Goal: Find specific page/section: Find specific page/section

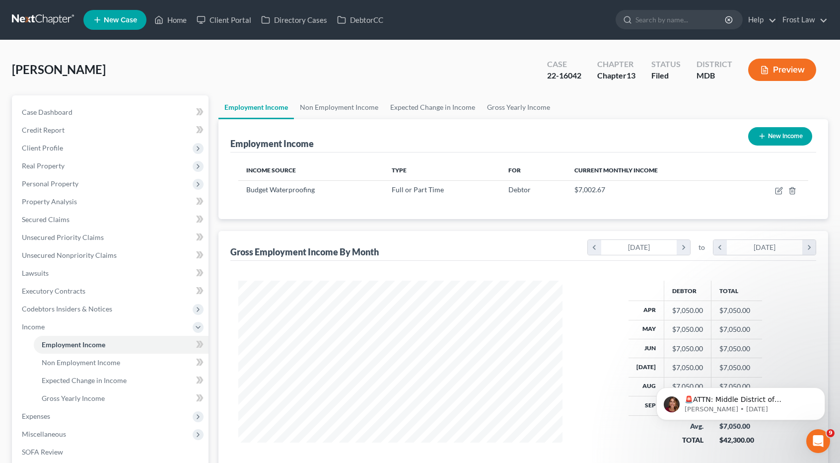
scroll to position [177, 344]
click at [62, 17] on link at bounding box center [44, 20] width 64 height 18
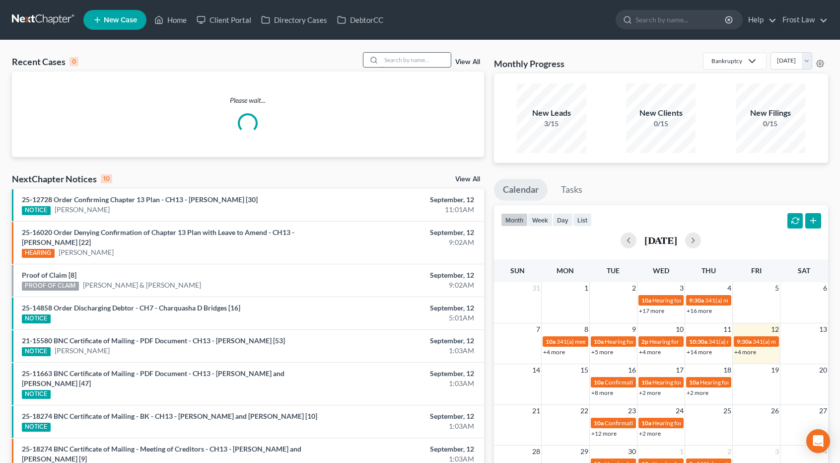
click at [393, 57] on input "search" at bounding box center [416, 60] width 70 height 14
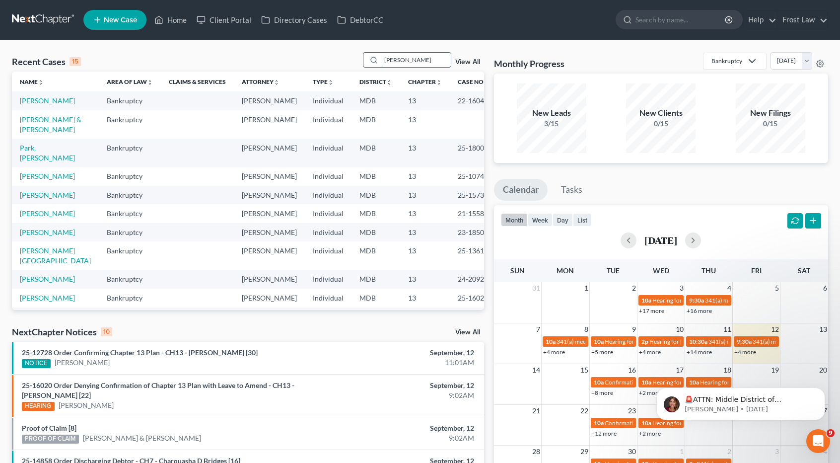
type input "edna christopher"
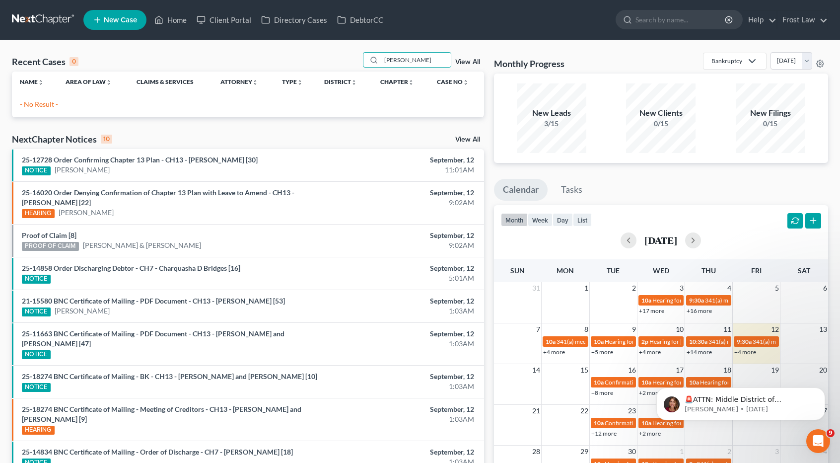
click at [461, 63] on link "View All" at bounding box center [467, 62] width 25 height 7
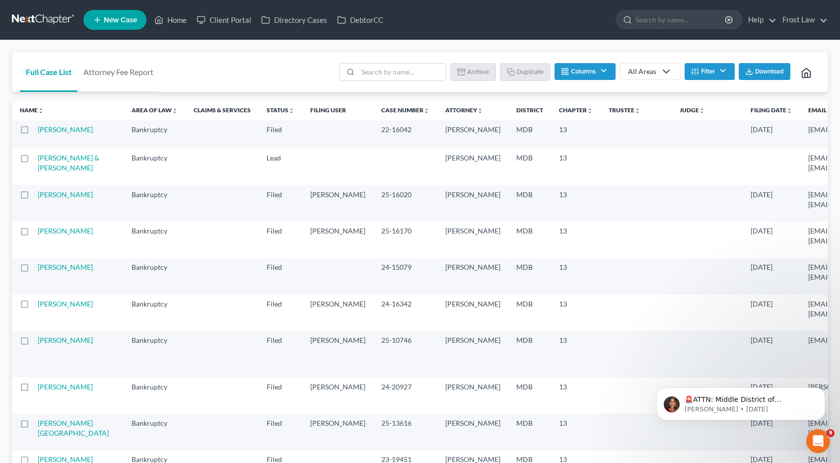
click at [701, 75] on button "Filter" at bounding box center [710, 71] width 50 height 17
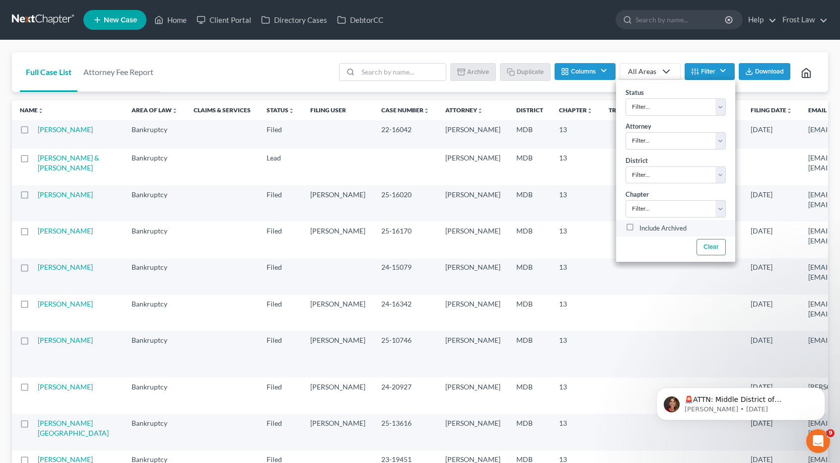
click at [659, 227] on label "Include Archived" at bounding box center [662, 228] width 47 height 12
click at [650, 227] on input "Include Archived" at bounding box center [646, 225] width 6 height 6
checkbox input "true"
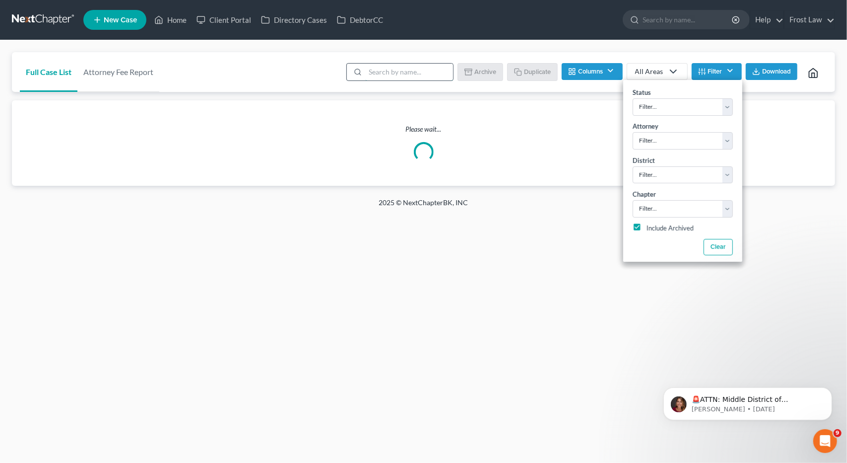
click at [388, 72] on input "search" at bounding box center [409, 72] width 88 height 17
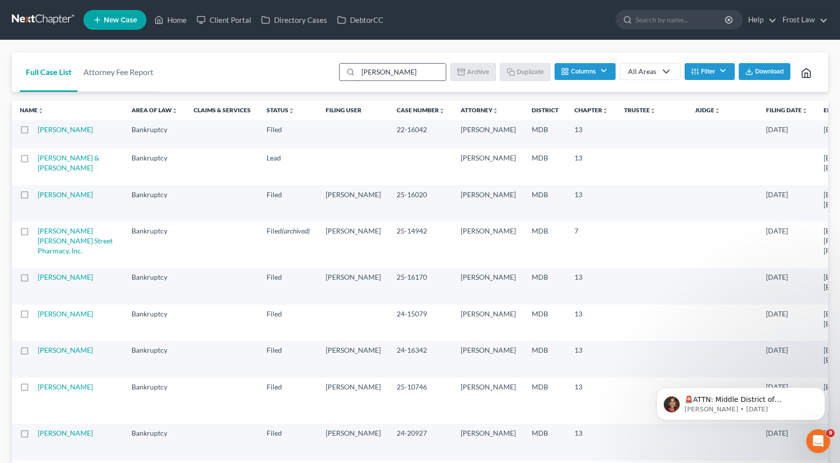
type input "edna"
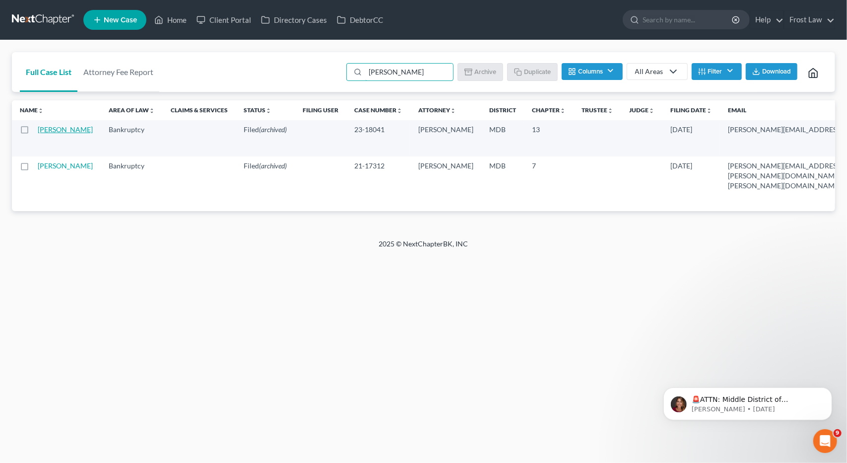
click at [43, 127] on link "Christopher, Edna" at bounding box center [65, 129] width 55 height 8
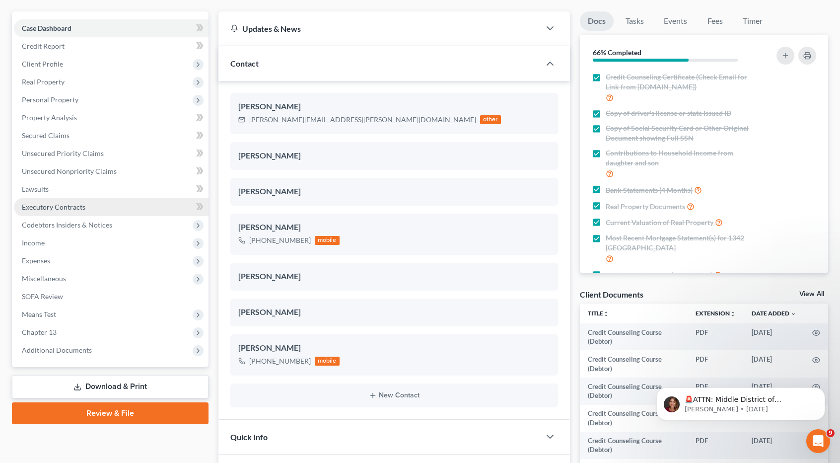
scroll to position [99, 0]
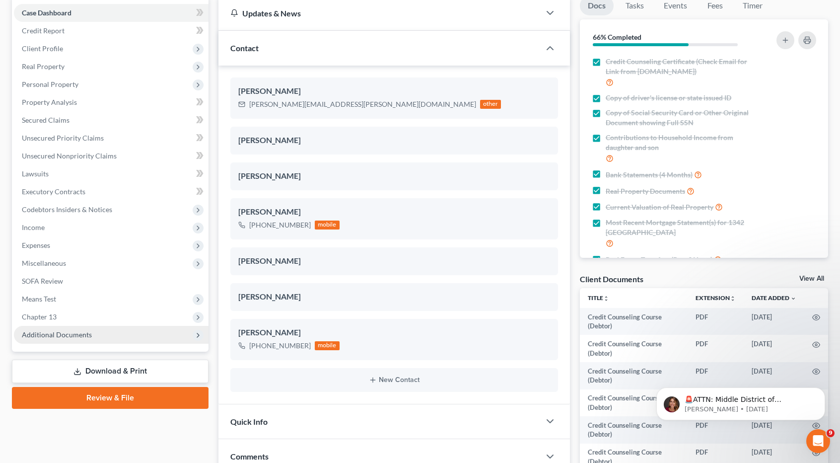
click at [81, 332] on span "Additional Documents" at bounding box center [57, 334] width 70 height 8
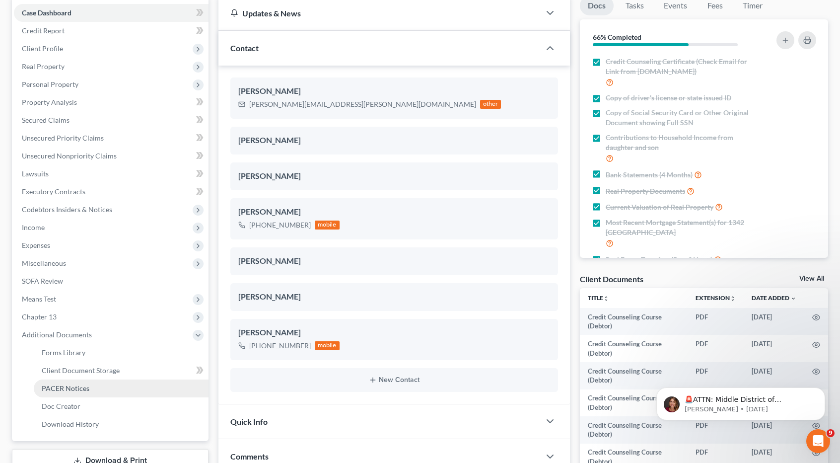
click at [87, 385] on span "PACER Notices" at bounding box center [66, 388] width 48 height 8
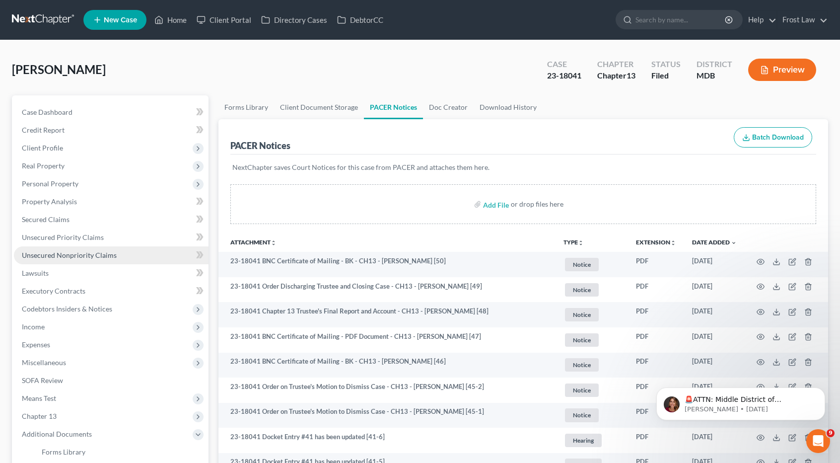
click at [75, 250] on link "Unsecured Nonpriority Claims" at bounding box center [111, 255] width 195 height 18
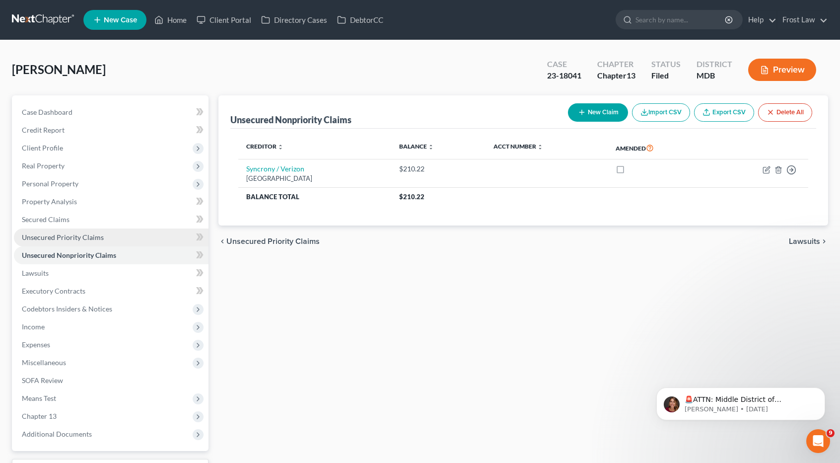
click at [70, 235] on span "Unsecured Priority Claims" at bounding box center [63, 237] width 82 height 8
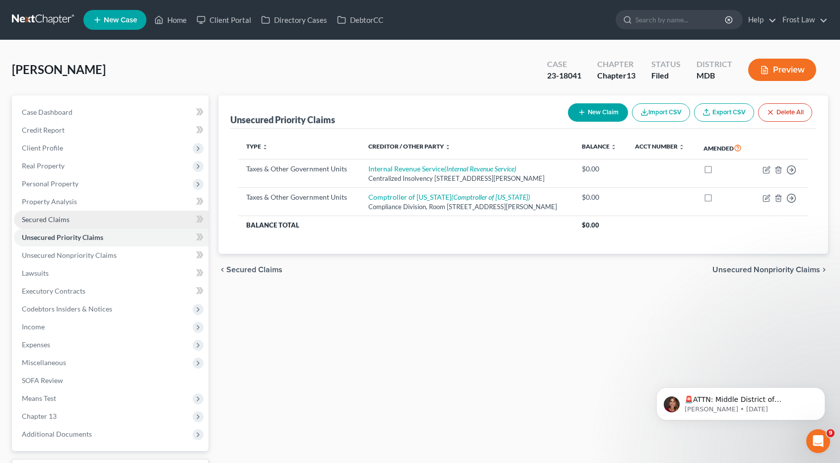
click at [68, 218] on span "Secured Claims" at bounding box center [46, 219] width 48 height 8
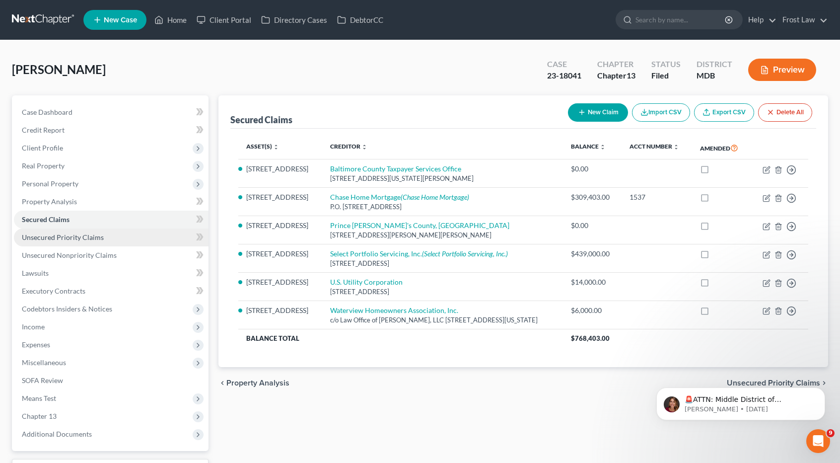
click at [69, 242] on link "Unsecured Priority Claims" at bounding box center [111, 237] width 195 height 18
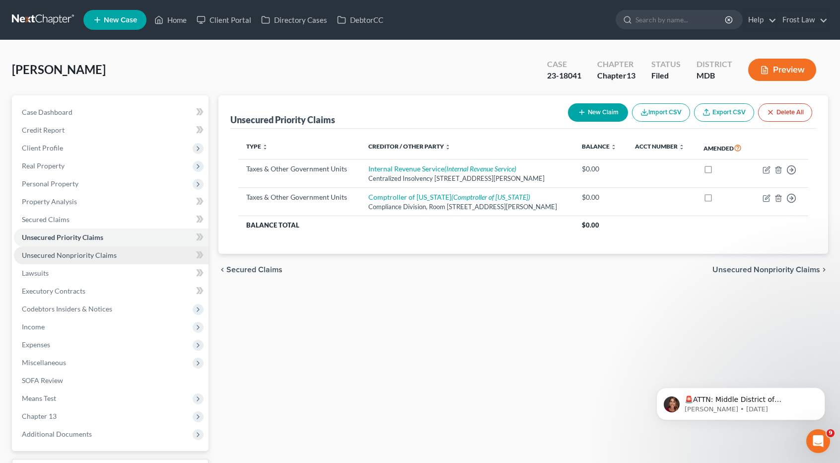
click at [70, 254] on span "Unsecured Nonpriority Claims" at bounding box center [69, 255] width 95 height 8
